Goal: Task Accomplishment & Management: Complete application form

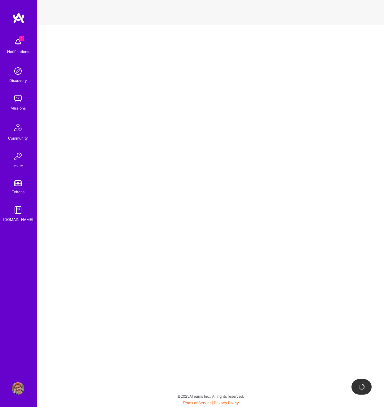
select select "CA"
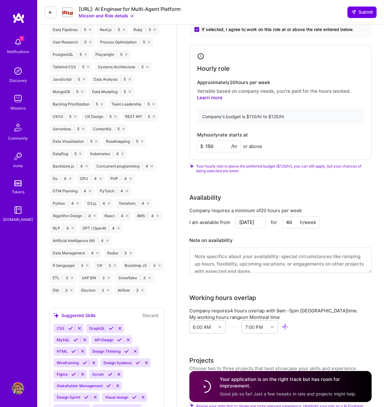
scroll to position [613, 0]
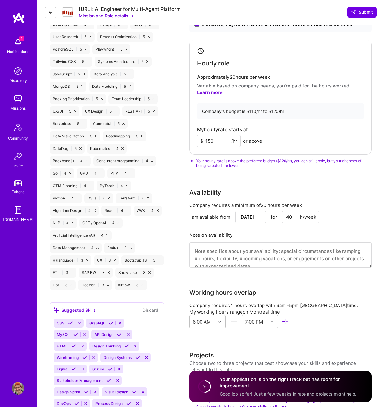
click at [217, 147] on input "150" at bounding box center [218, 141] width 43 height 12
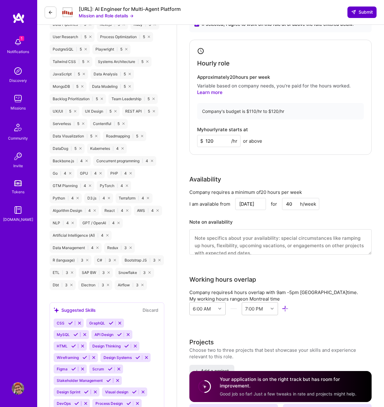
type input "120"
click at [368, 10] on span "Submit" at bounding box center [362, 12] width 22 height 6
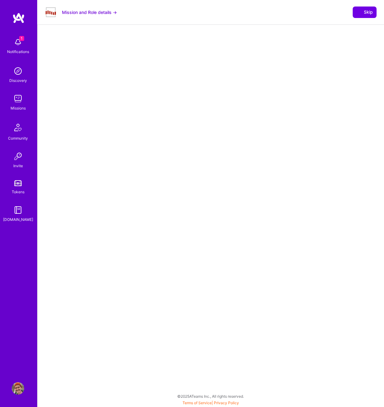
select select "CA"
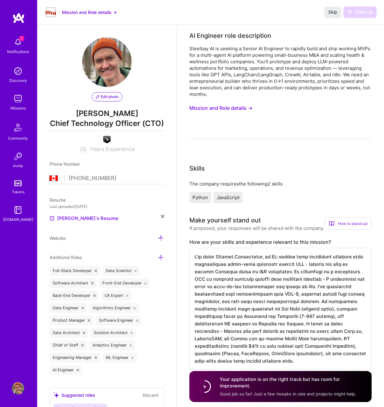
click at [15, 45] on img at bounding box center [18, 42] width 12 height 12
